Goal: Find specific page/section: Find specific page/section

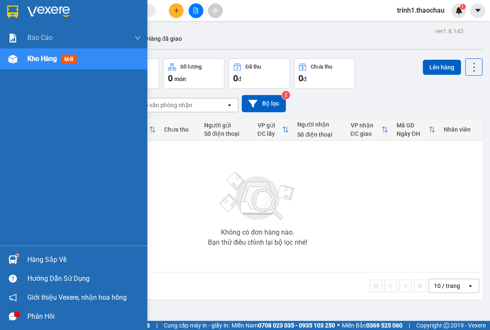
scroll to position [15, 0]
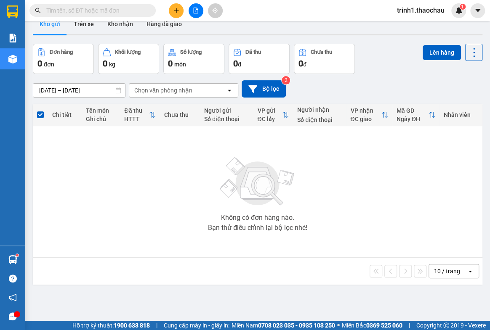
click at [101, 8] on input "text" at bounding box center [95, 10] width 99 height 9
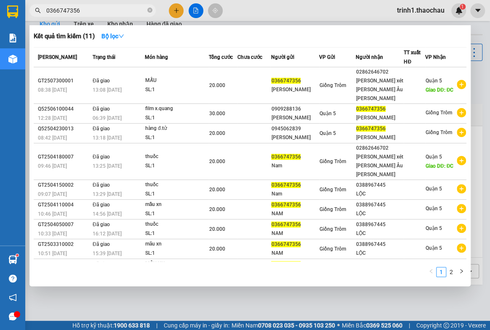
type input "0366747356"
click at [216, 300] on div at bounding box center [245, 165] width 490 height 330
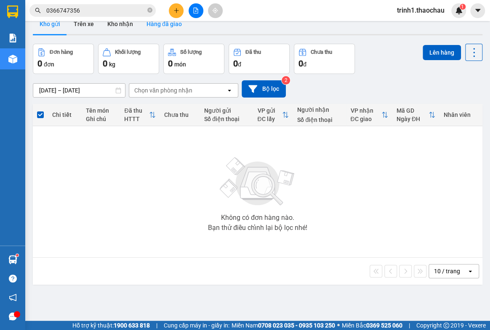
scroll to position [0, 0]
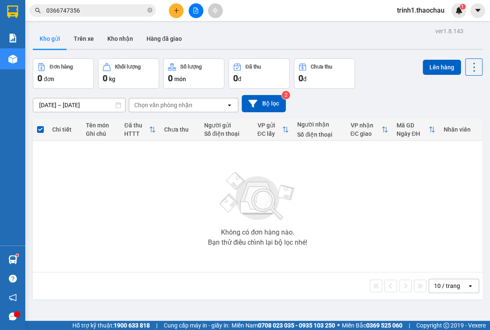
click at [101, 11] on input "0366747356" at bounding box center [95, 10] width 99 height 9
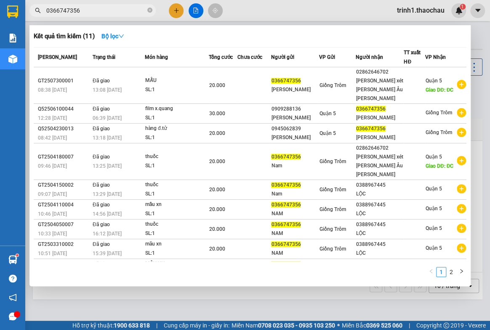
click at [253, 310] on div at bounding box center [245, 165] width 490 height 330
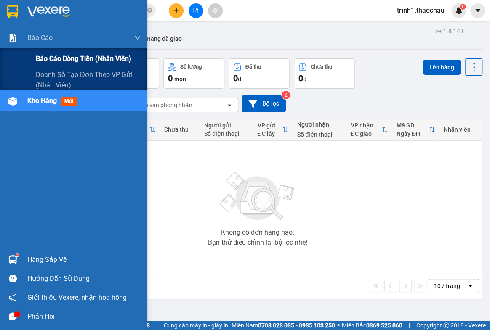
click at [43, 55] on span "Báo cáo dòng tiền (nhân viên)" at bounding box center [84, 58] width 96 height 11
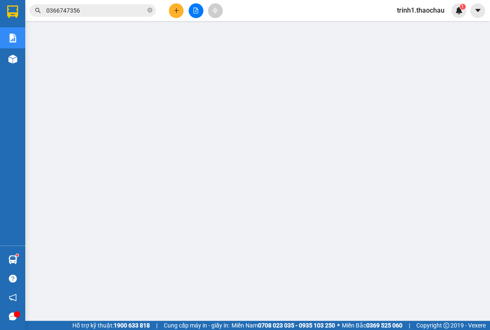
click at [92, 8] on input "0366747356" at bounding box center [95, 10] width 99 height 9
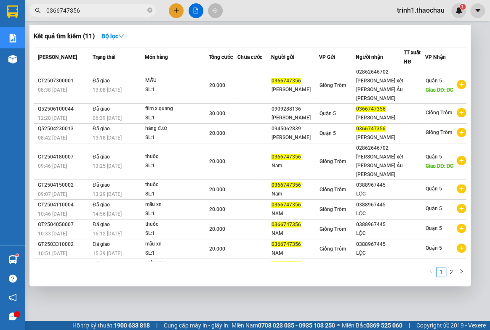
click at [186, 307] on div at bounding box center [245, 165] width 490 height 330
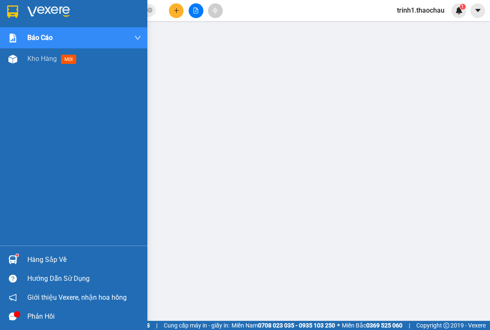
click at [39, 262] on div "Hàng sắp về" at bounding box center [84, 260] width 114 height 13
click at [43, 260] on div "Hàng sắp về" at bounding box center [84, 260] width 114 height 13
click at [53, 263] on div "Hàng sắp về" at bounding box center [84, 260] width 114 height 13
